Goal: Navigation & Orientation: Go to known website

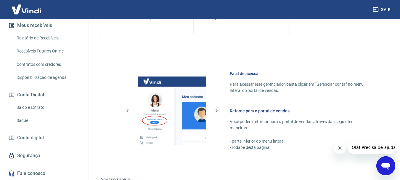
scroll to position [359, 0]
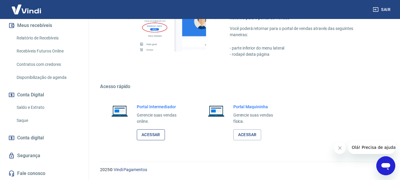
click at [151, 133] on link "Acessar" at bounding box center [151, 134] width 28 height 11
